Goal: Transaction & Acquisition: Purchase product/service

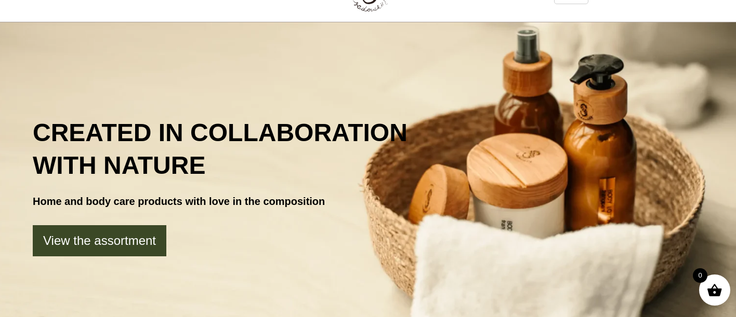
scroll to position [13, 0]
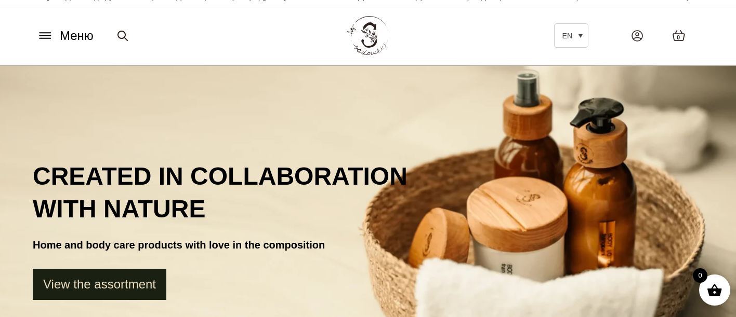
click at [123, 271] on link "View the assortment" at bounding box center [100, 284] width 134 height 31
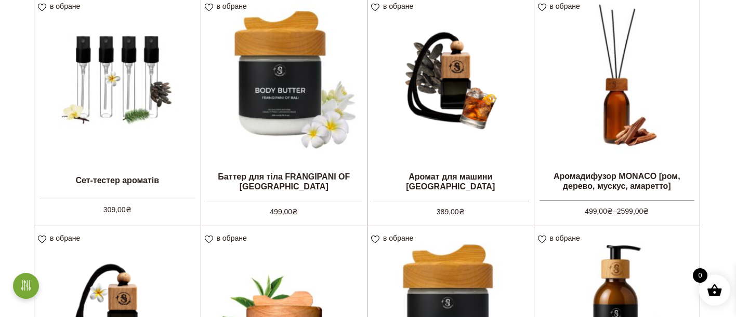
scroll to position [172, 0]
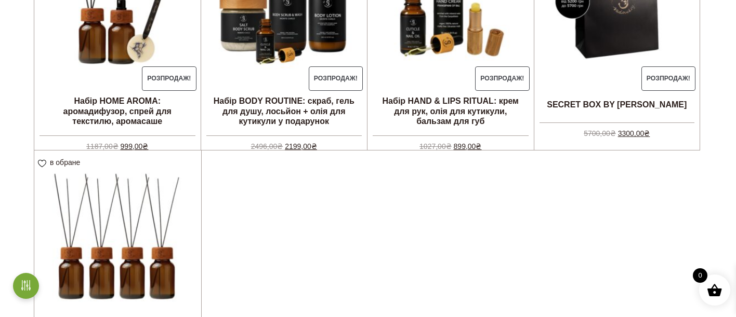
scroll to position [396, 0]
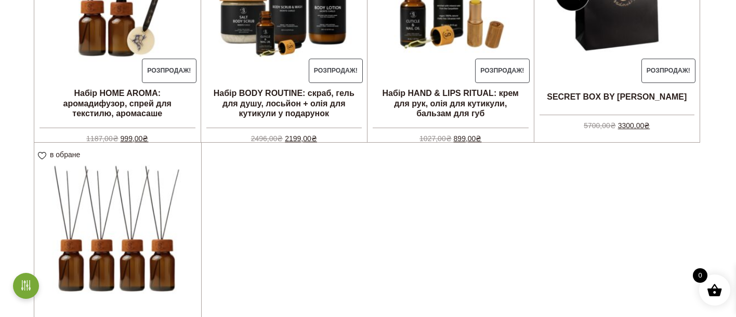
click at [121, 205] on img at bounding box center [117, 226] width 167 height 167
